Goal: Task Accomplishment & Management: Manage account settings

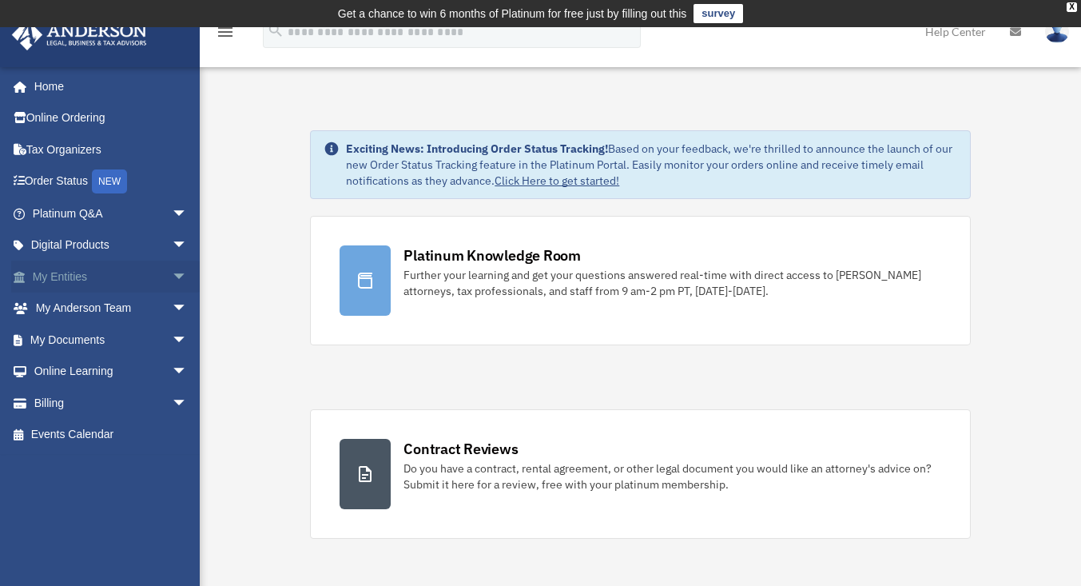
click at [61, 272] on link "My Entities arrow_drop_down" at bounding box center [111, 277] width 201 height 32
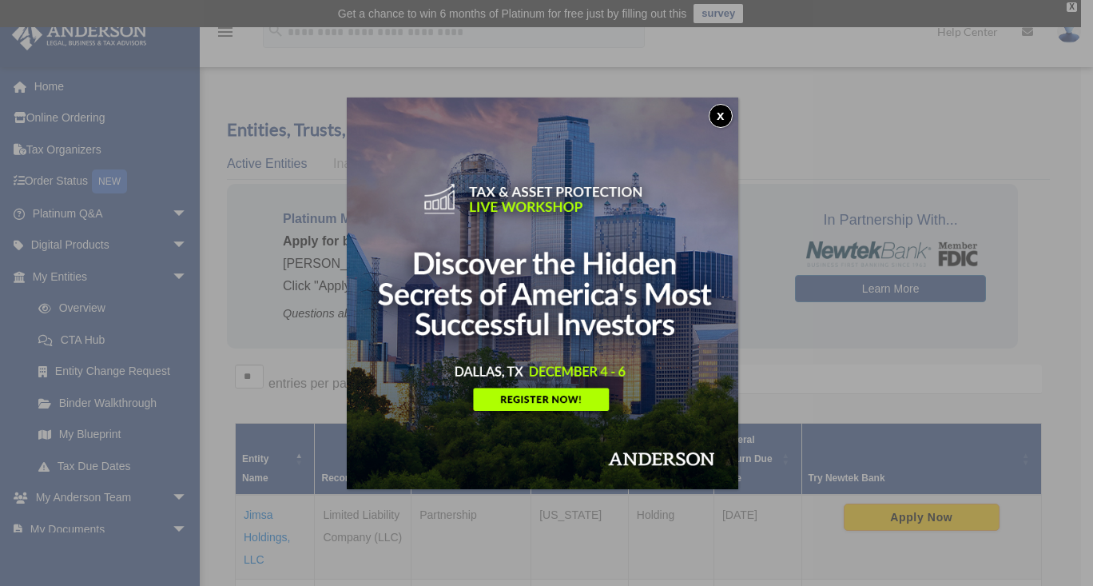
click at [254, 535] on div "x" at bounding box center [546, 293] width 1093 height 586
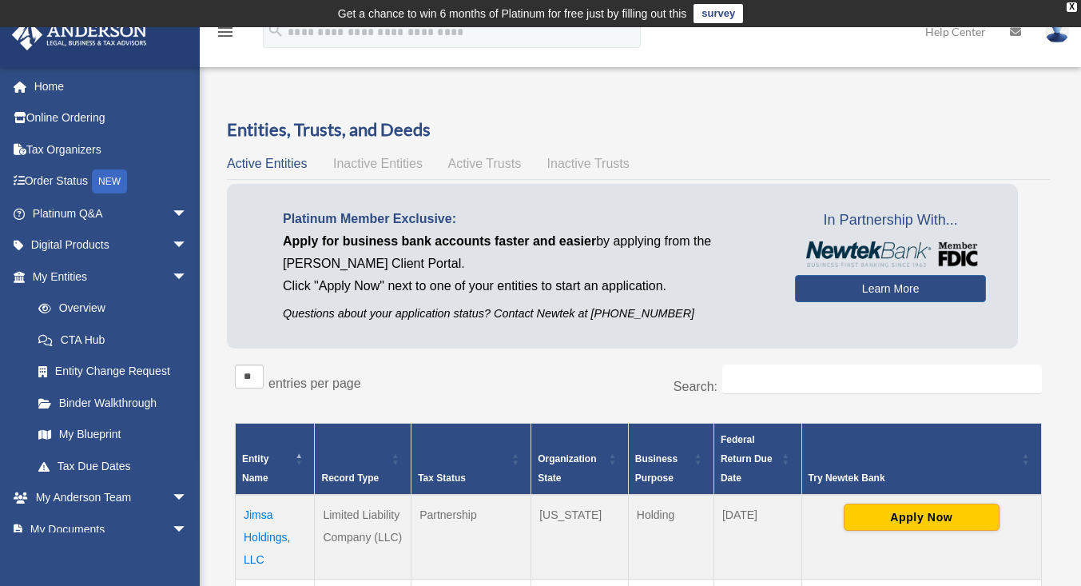
click at [254, 535] on td "Jimsa Holdings, LLC" at bounding box center [275, 537] width 79 height 85
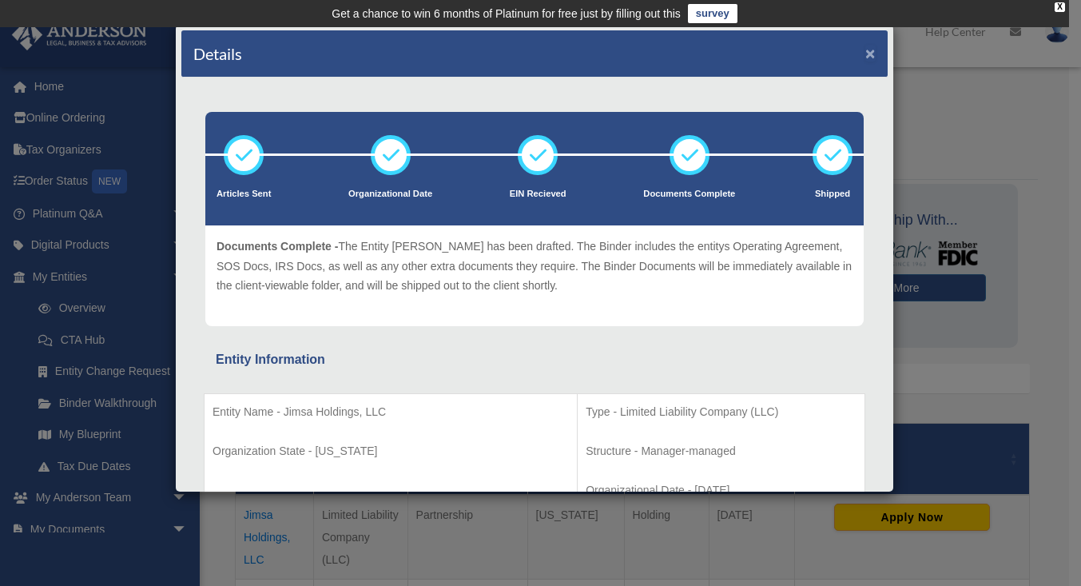
click at [865, 53] on button "×" at bounding box center [870, 53] width 10 height 17
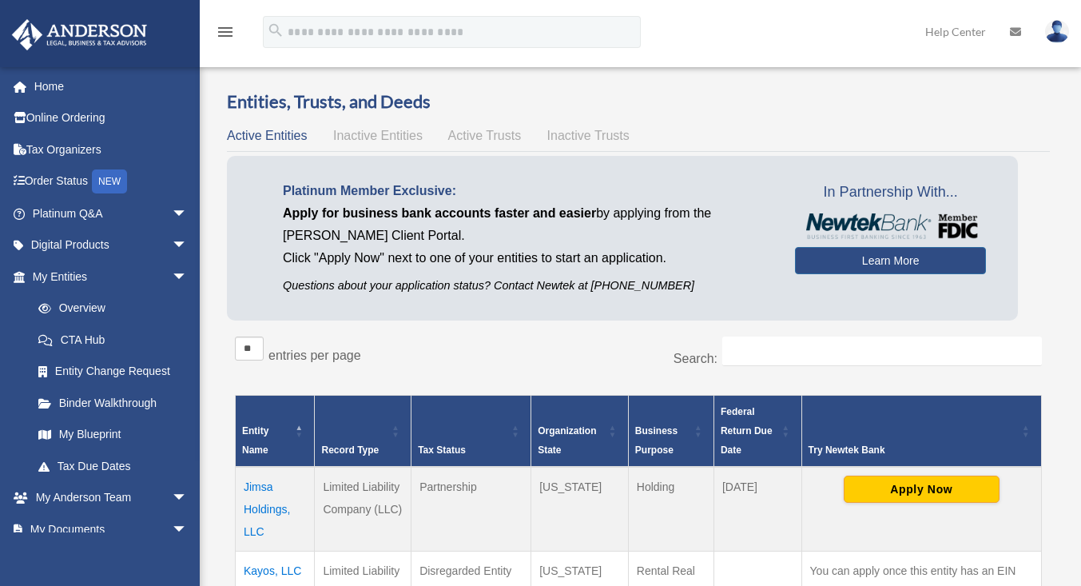
scroll to position [27, 0]
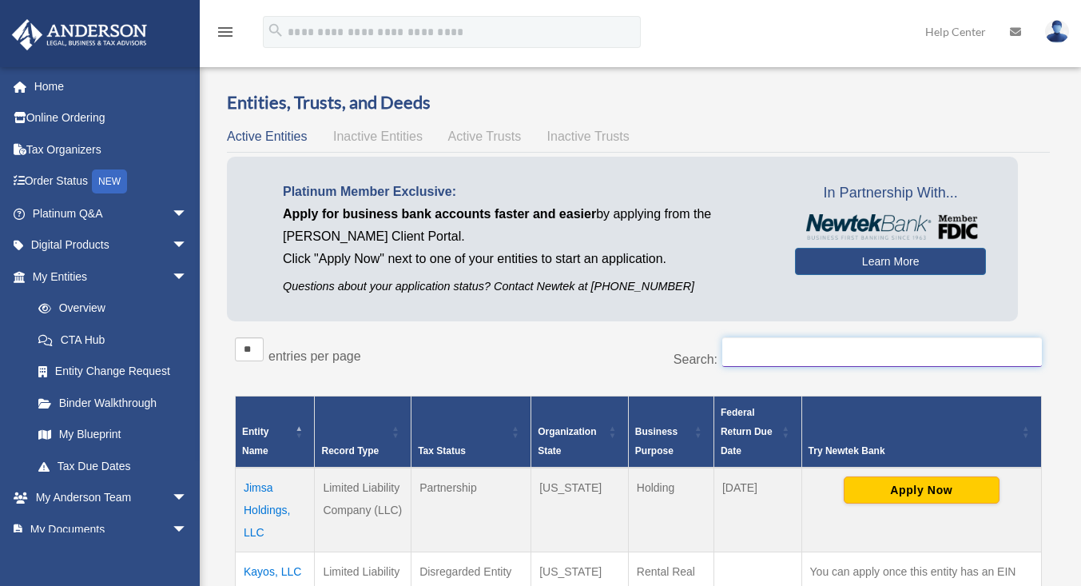
click at [833, 351] on input "Search:" at bounding box center [882, 352] width 320 height 30
click at [1023, 138] on div "Active Entities Inactive Entities Active Trusts Inactive Trusts" at bounding box center [638, 136] width 823 height 22
click at [1023, 141] on div "Active Entities Inactive Entities Active Trusts Inactive Trusts" at bounding box center [638, 136] width 823 height 22
click at [1060, 35] on img at bounding box center [1057, 31] width 24 height 23
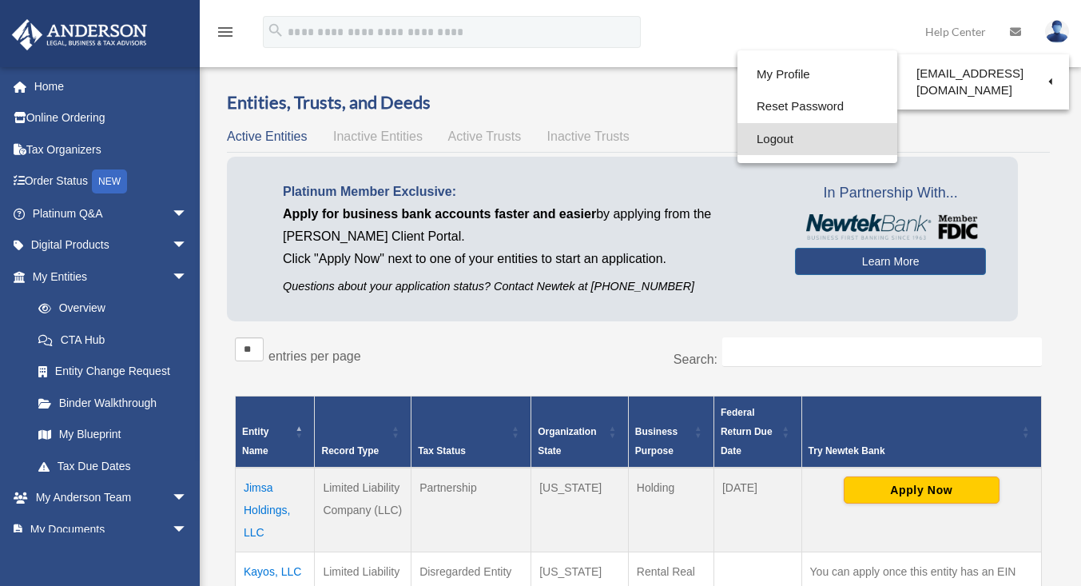
click at [770, 138] on link "Logout" at bounding box center [818, 139] width 160 height 33
